Goal: Transaction & Acquisition: Purchase product/service

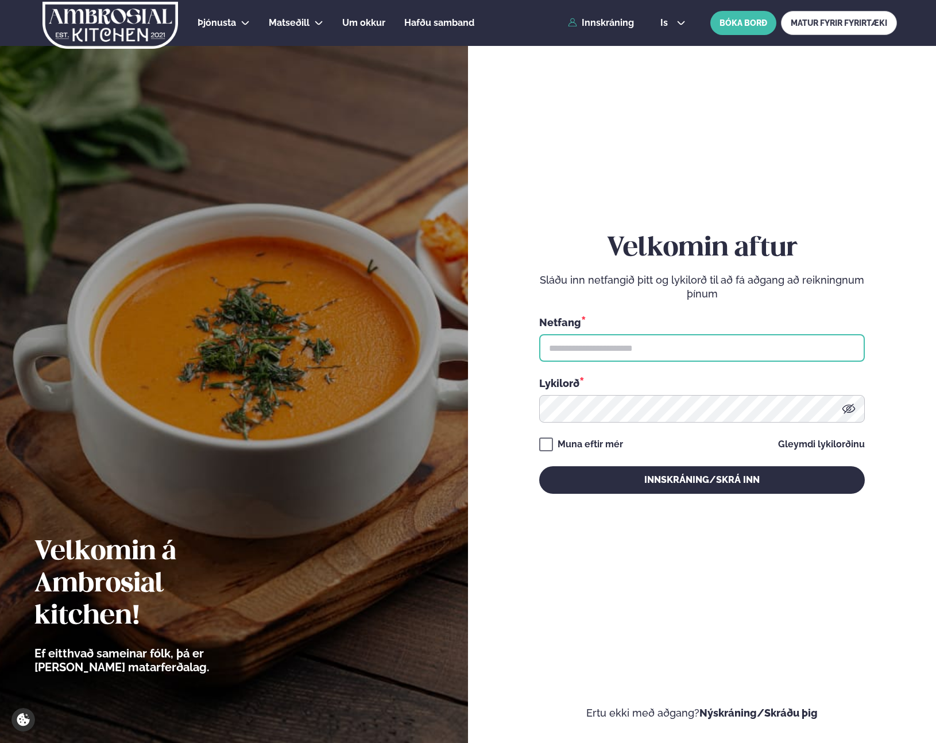
click at [634, 349] on input "text" at bounding box center [701, 348] width 325 height 28
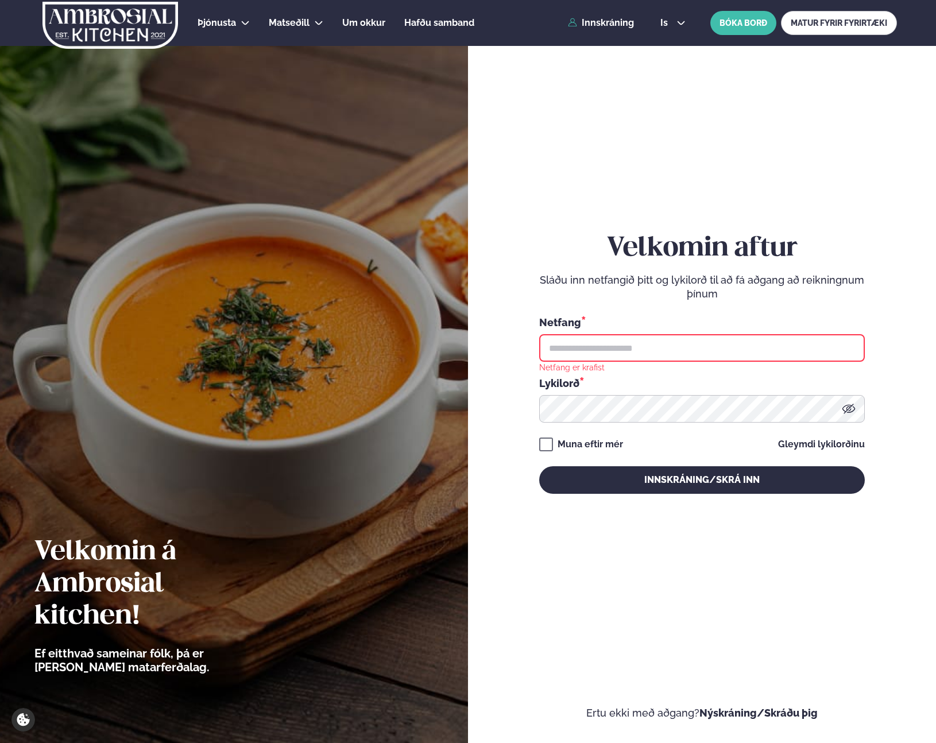
click at [680, 346] on input "text" at bounding box center [701, 348] width 325 height 28
type input "**********"
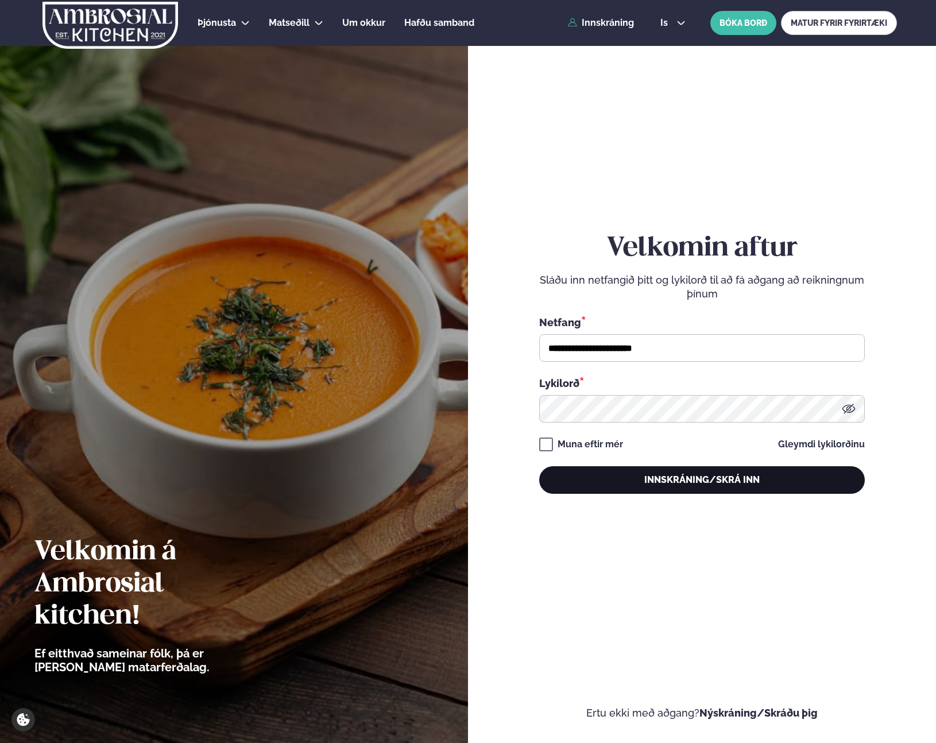
click at [669, 474] on button "Innskráning/Skrá inn" at bounding box center [701, 480] width 325 height 28
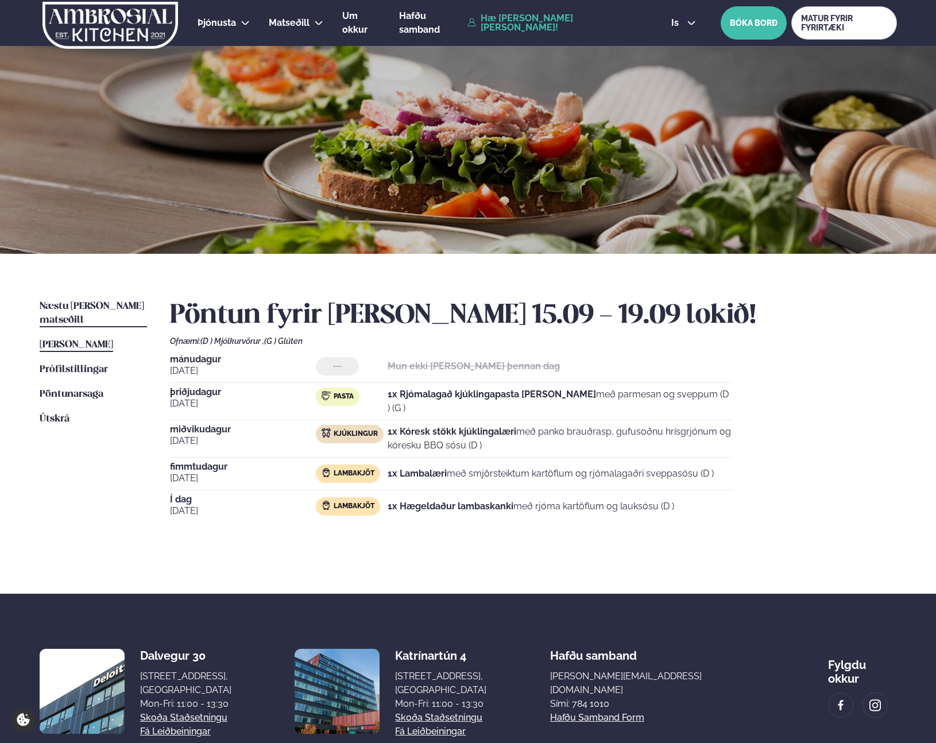
click at [83, 305] on span "Næstu [PERSON_NAME] matseðill" at bounding box center [92, 313] width 104 height 24
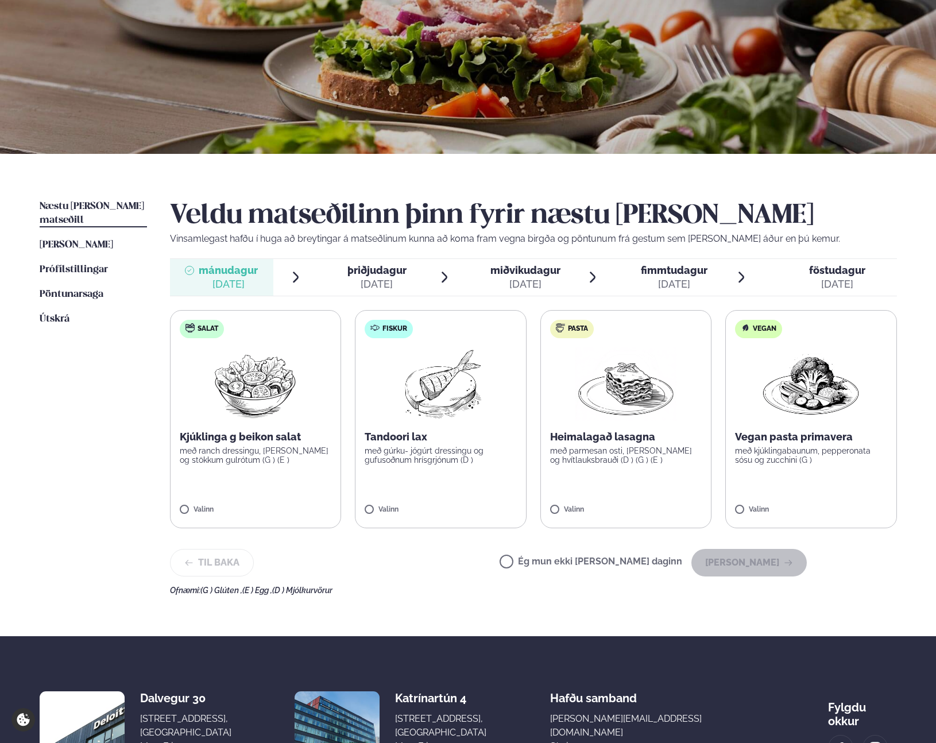
scroll to position [107, 0]
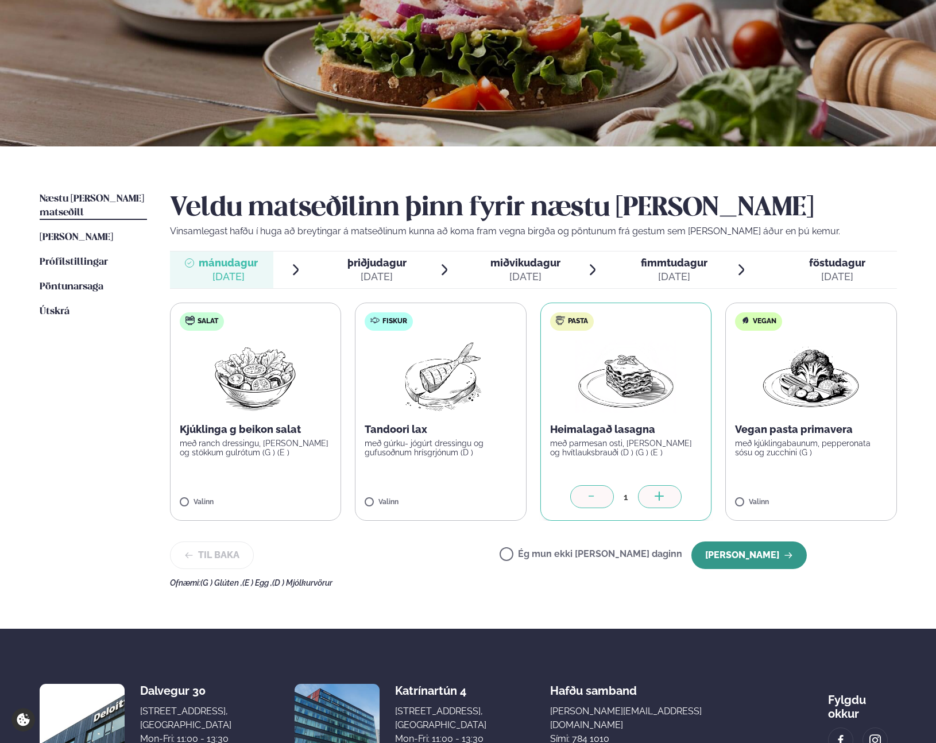
click at [772, 552] on button "[PERSON_NAME]" at bounding box center [748, 555] width 115 height 28
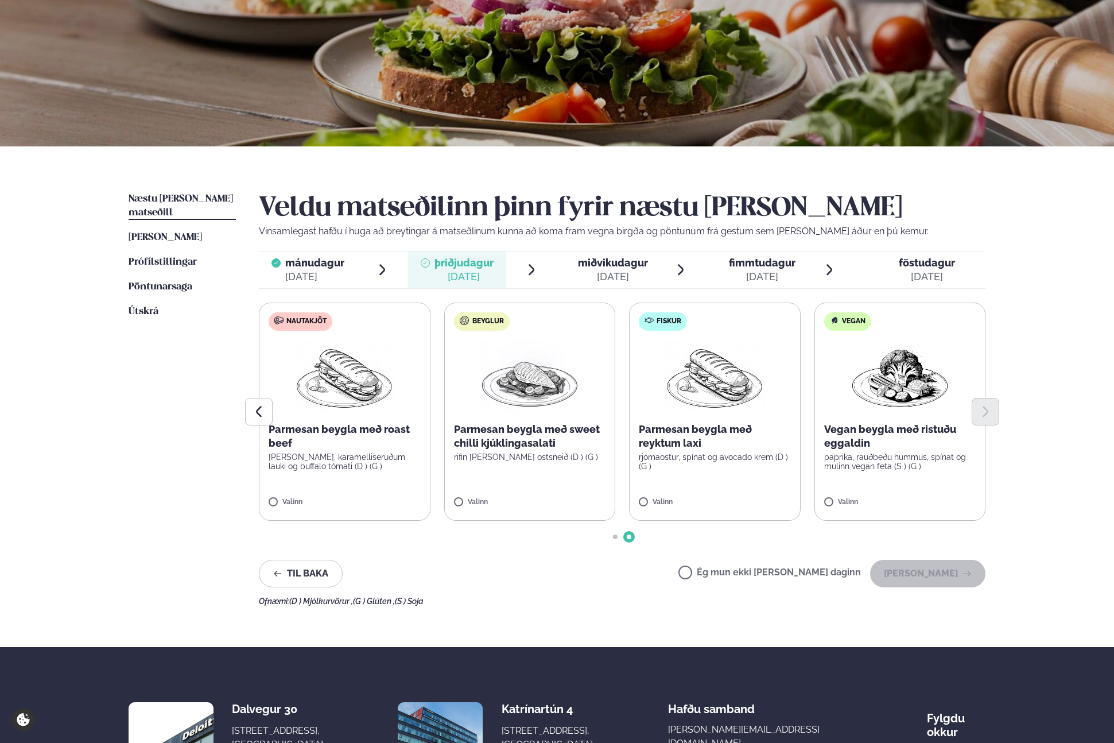
click at [615, 535] on span "Go to slide 1" at bounding box center [615, 536] width 5 height 5
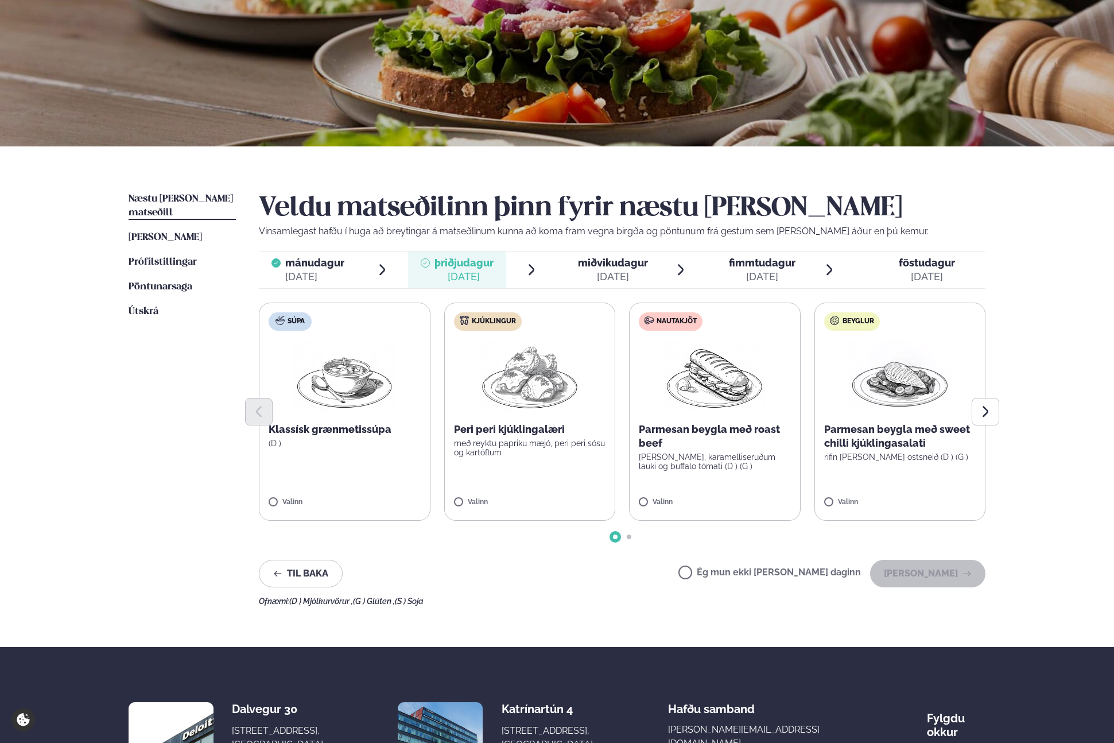
click at [627, 538] on span "Go to slide 2" at bounding box center [629, 536] width 5 height 5
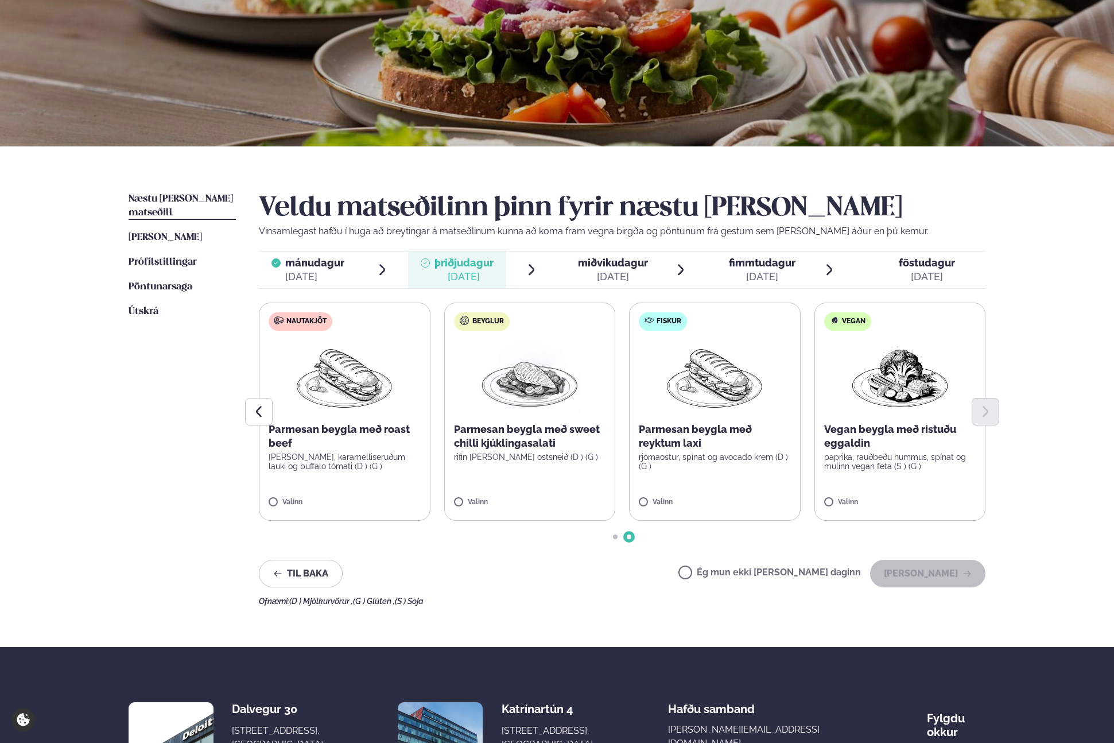
click at [616, 538] on span "Go to slide 1" at bounding box center [615, 536] width 5 height 5
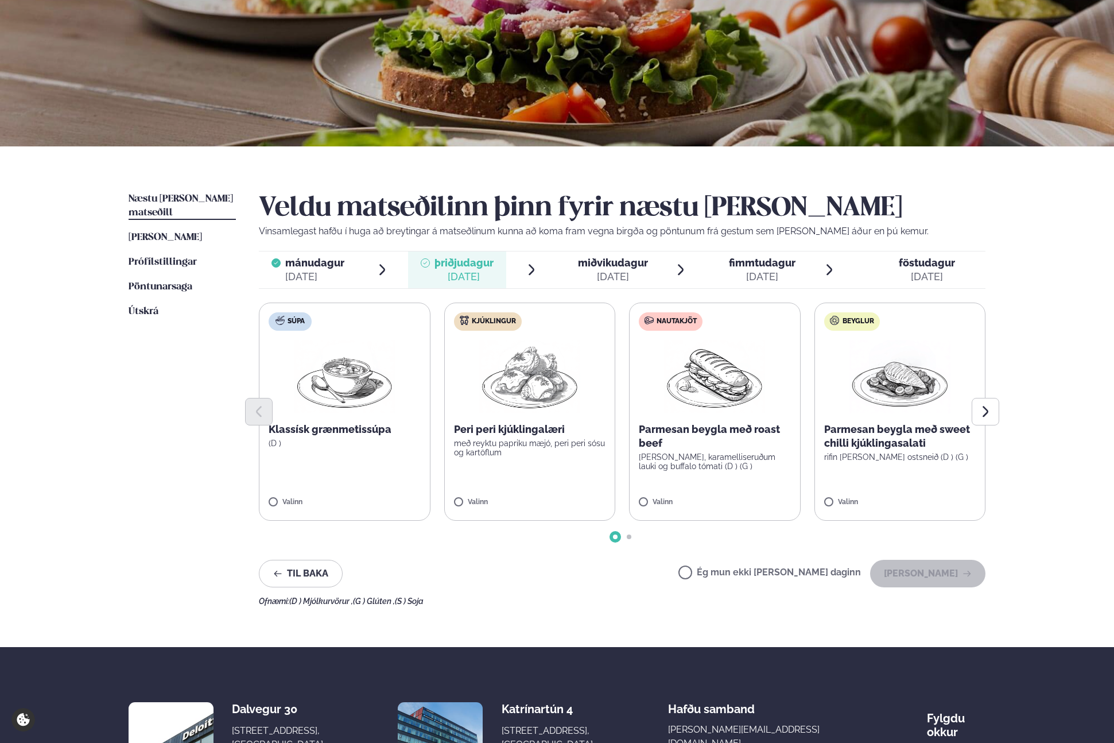
click at [671, 457] on p "[PERSON_NAME], karamelliseruðum lauki og buffalo tómati (D ) (G )" at bounding box center [715, 461] width 152 height 18
click at [921, 572] on button "[PERSON_NAME]" at bounding box center [927, 574] width 115 height 28
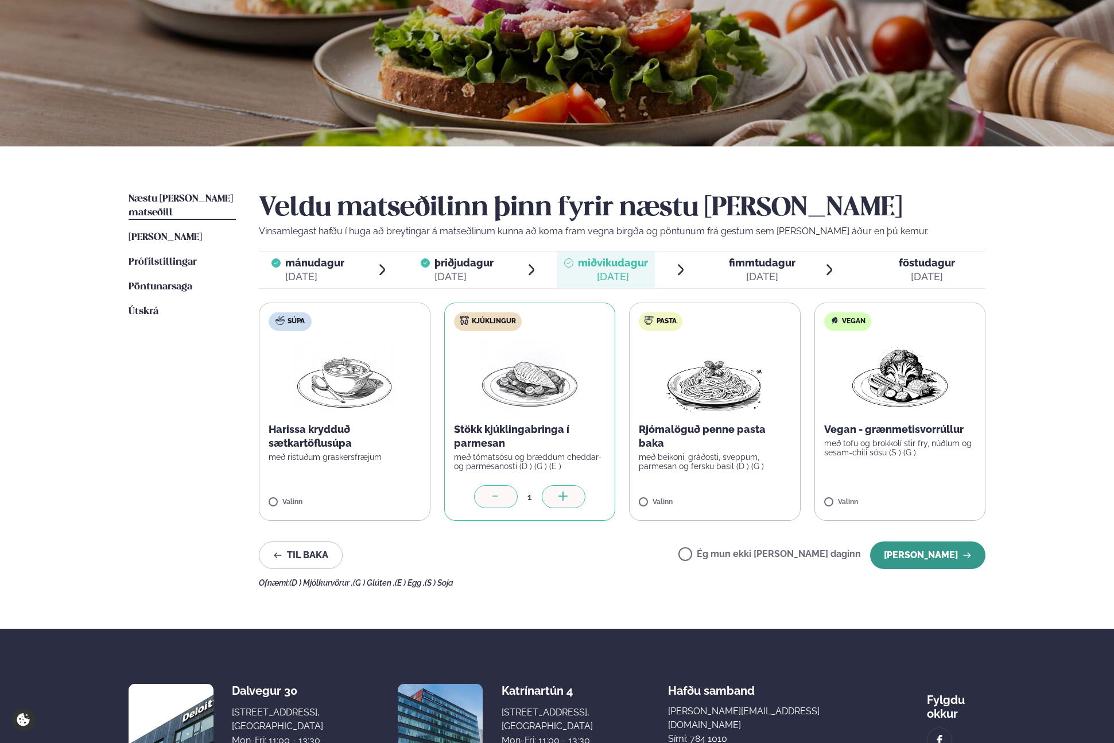
click at [935, 557] on button "[PERSON_NAME]" at bounding box center [927, 555] width 115 height 28
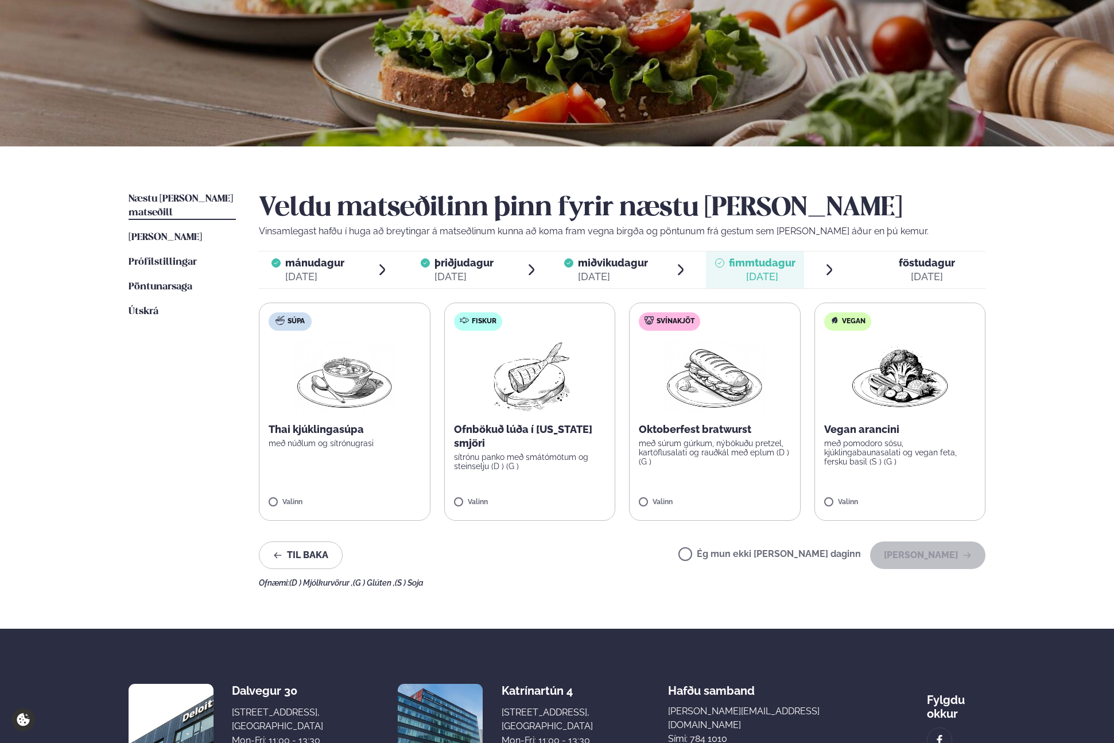
click at [550, 462] on p "sítrónu panko með smátómötum og steinselju (D ) (G )" at bounding box center [530, 461] width 152 height 18
click at [935, 555] on button "[PERSON_NAME]" at bounding box center [927, 555] width 115 height 28
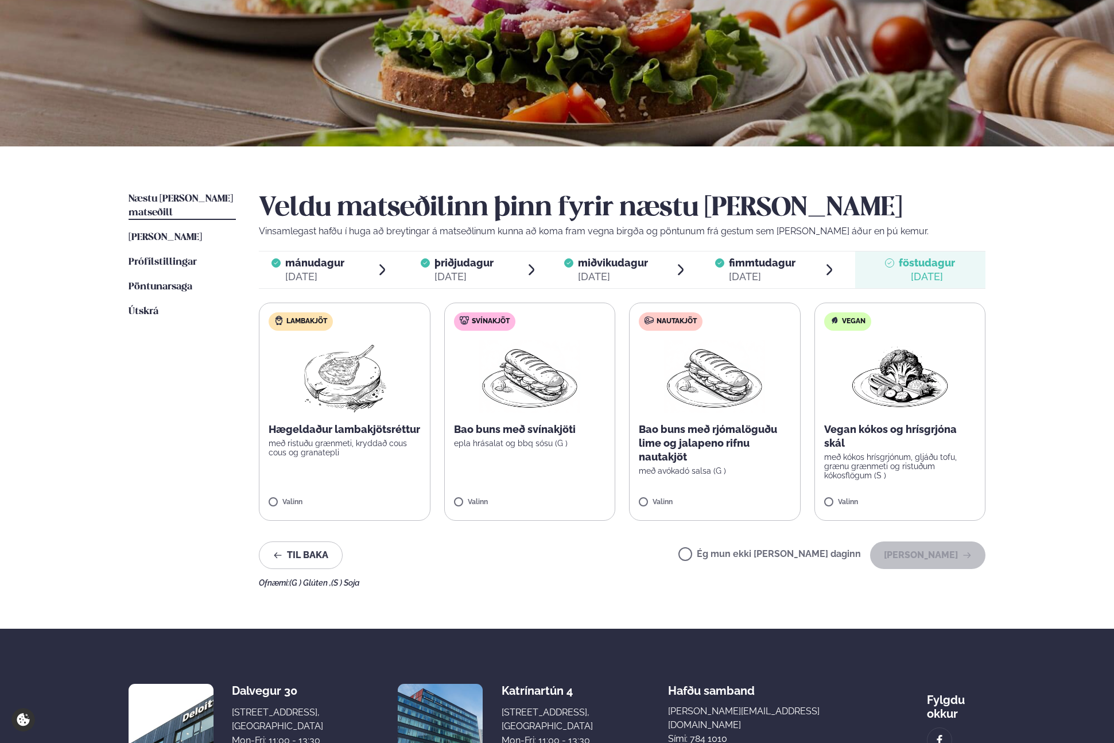
scroll to position [92, 0]
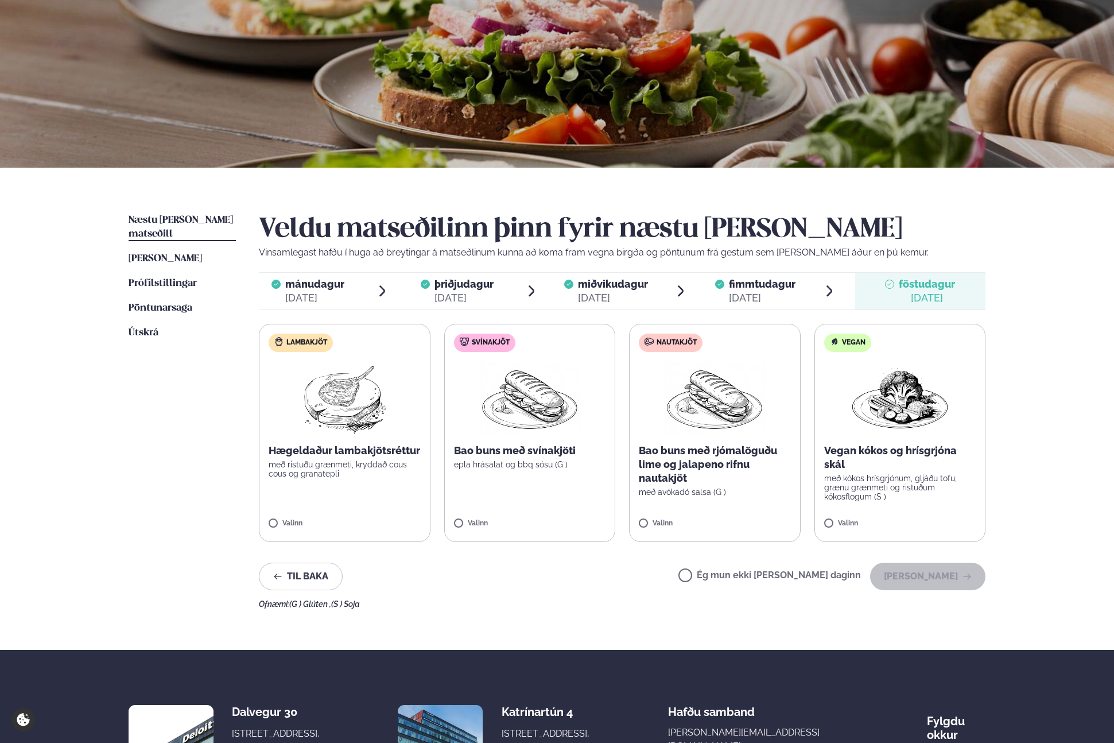
click at [653, 515] on label "Nautakjöt Bao buns með rjómalöguðu lime og jalapeno rifnu nautakjöt með avókadó…" at bounding box center [715, 433] width 172 height 218
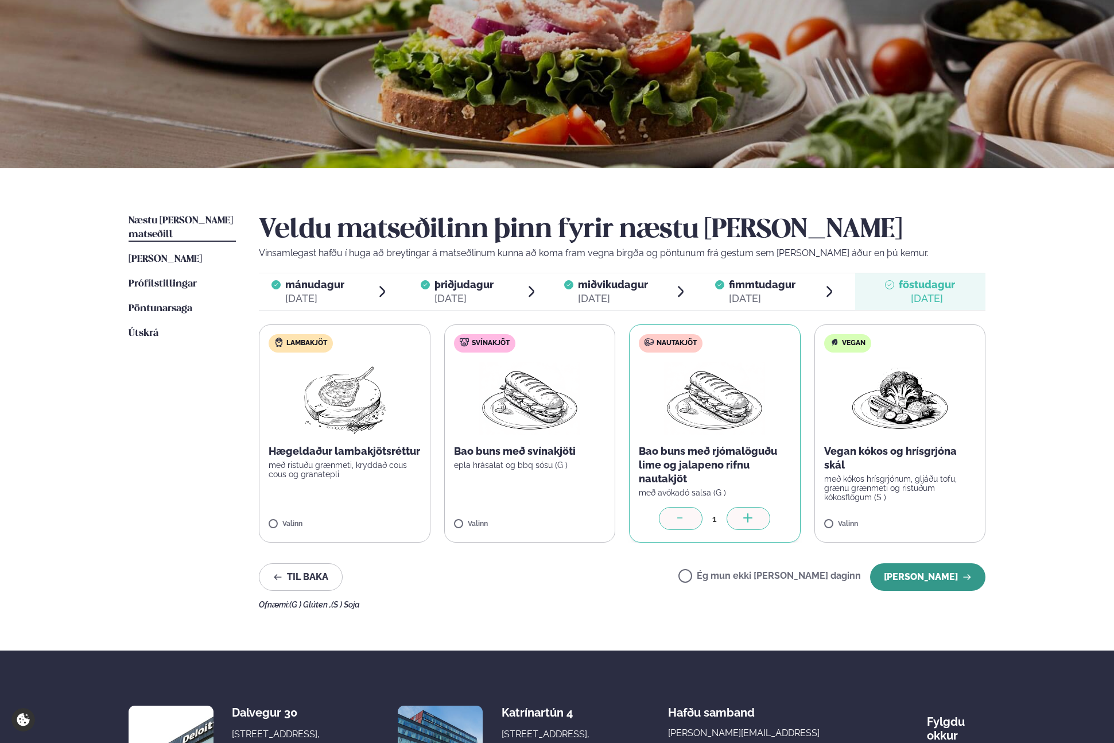
click at [931, 577] on button "[PERSON_NAME]" at bounding box center [927, 577] width 115 height 28
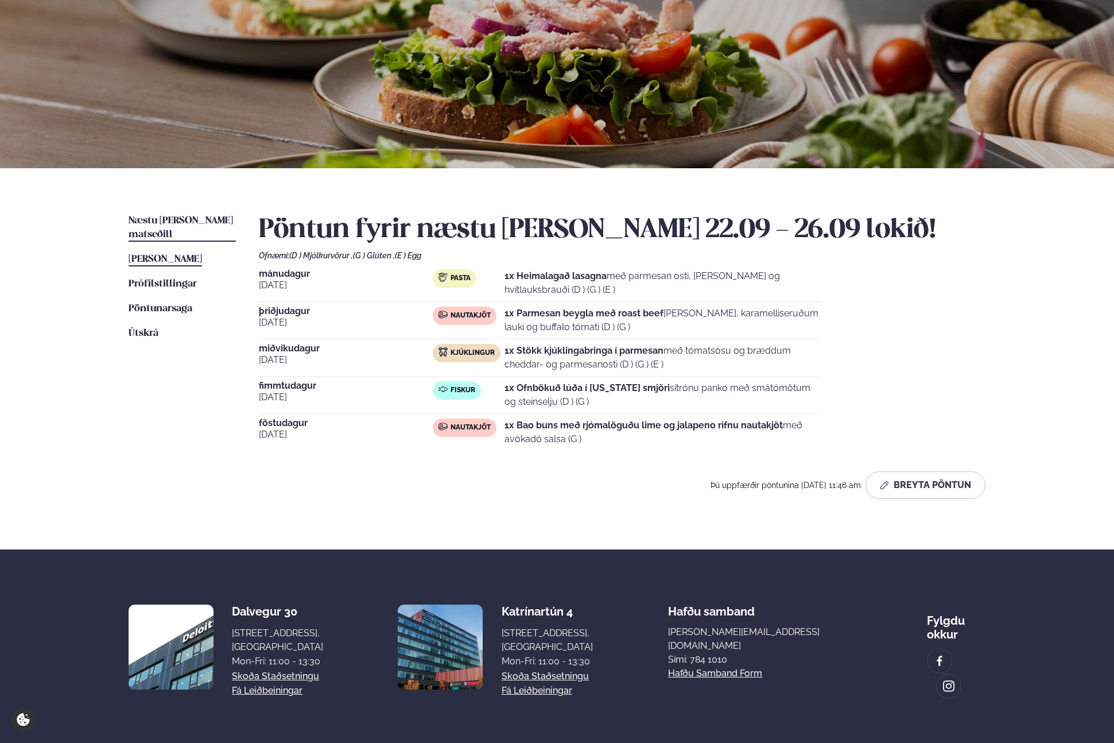
click at [188, 254] on span "[PERSON_NAME]" at bounding box center [165, 259] width 73 height 10
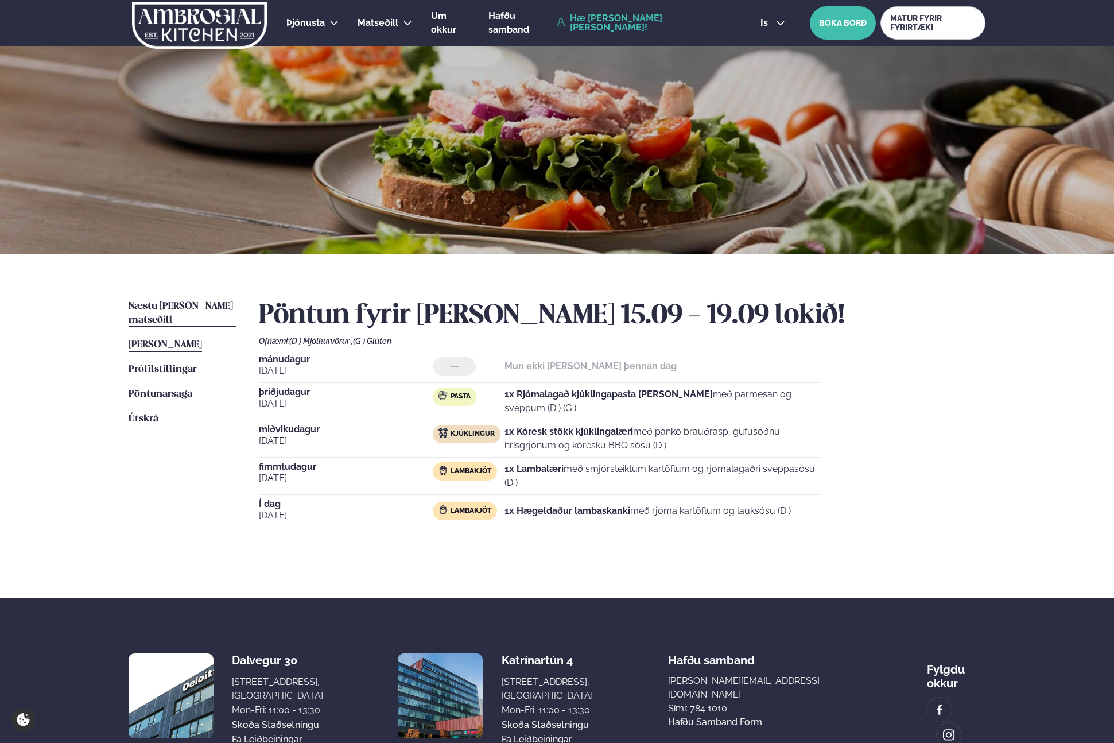
click at [173, 303] on span "Næstu [PERSON_NAME] matseðill" at bounding box center [181, 313] width 104 height 24
